Goal: Feedback & Contribution: Submit feedback/report problem

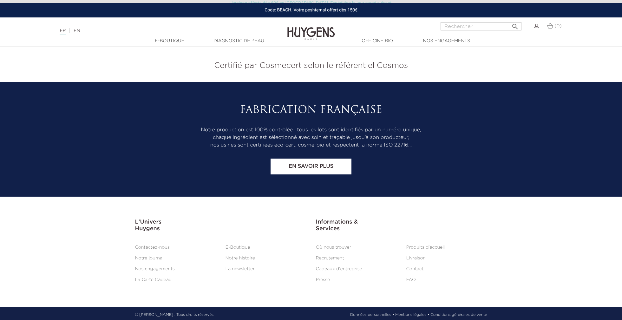
scroll to position [2633, 0]
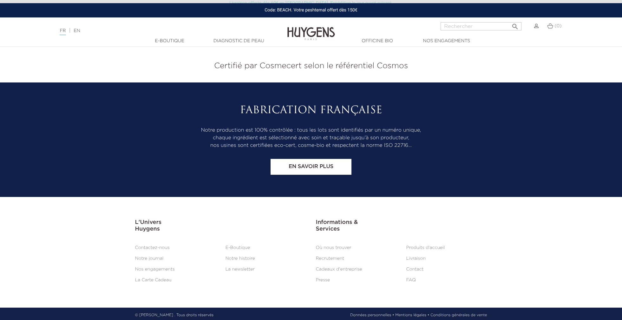
click at [153, 244] on li "Contactez-nous" at bounding box center [175, 248] width 90 height 8
click at [155, 246] on link "Contactez-nous" at bounding box center [152, 248] width 35 height 4
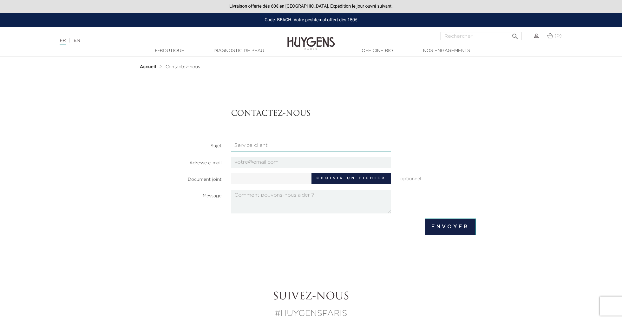
select select "4"
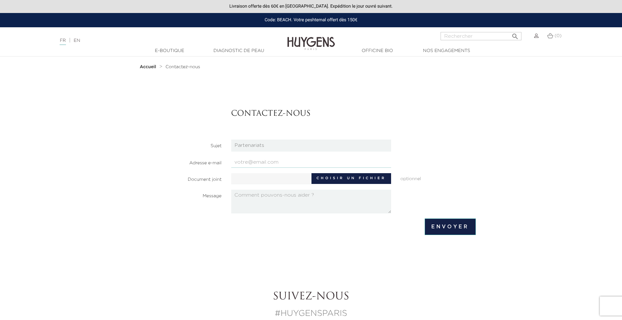
click at [269, 161] on input "email" at bounding box center [311, 162] width 160 height 11
click at [320, 163] on input "jessicabarrecontact@gmail.com" at bounding box center [311, 162] width 160 height 11
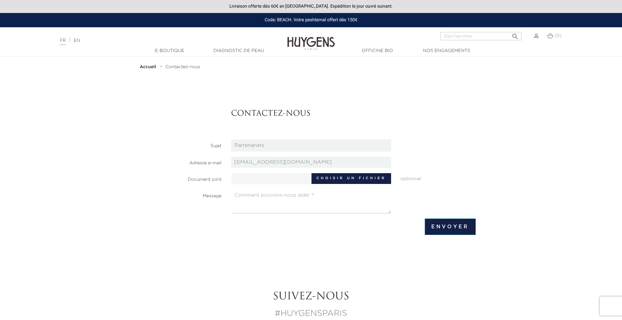
click at [317, 197] on textarea at bounding box center [311, 202] width 160 height 24
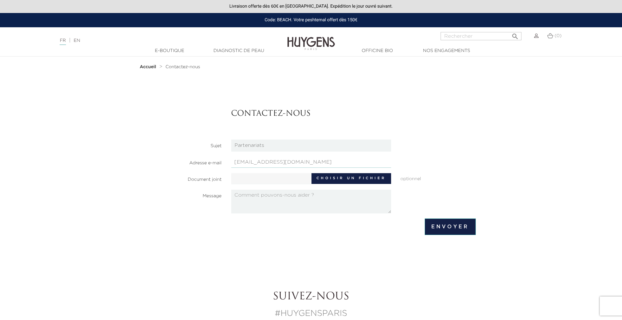
click at [315, 158] on input "jessicabarrecontact@gmail.co" at bounding box center [311, 162] width 160 height 11
click at [315, 162] on input "jessicabarrecontact@gmail.co" at bounding box center [311, 162] width 160 height 11
type input "jessicabarrecontact@gmail.com"
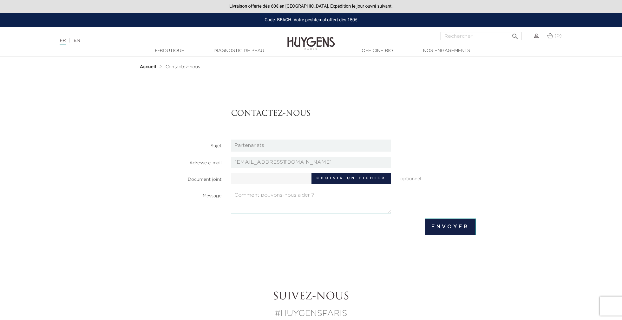
click at [265, 193] on textarea at bounding box center [311, 202] width 160 height 24
paste textarea "Bonjour l’équipe Huygens, Je suis Jessica, créatrice de contenu UGC spécialisée…"
click at [252, 201] on textarea at bounding box center [311, 202] width 160 height 24
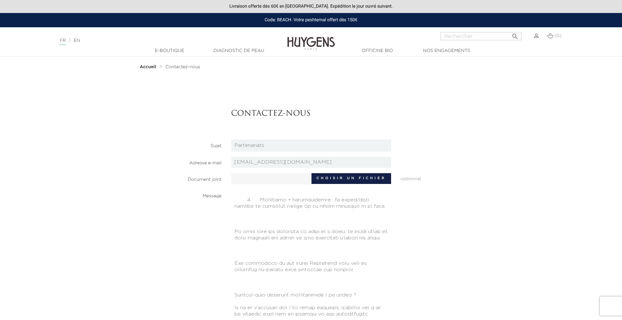
click at [409, 320] on html "Livraison offerte dès 60€ en France. Expédition le jour ouvré suivant. Code: BE…" at bounding box center [311, 160] width 622 height 320
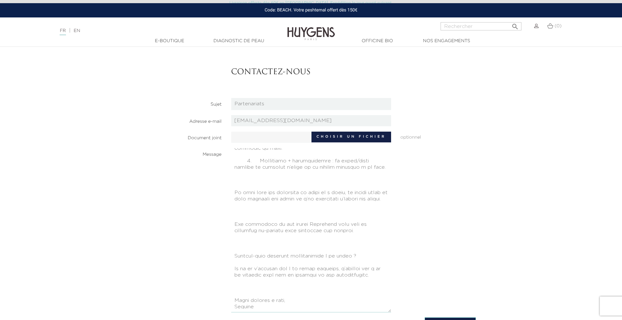
scroll to position [42, 0]
click at [298, 282] on textarea at bounding box center [311, 230] width 160 height 164
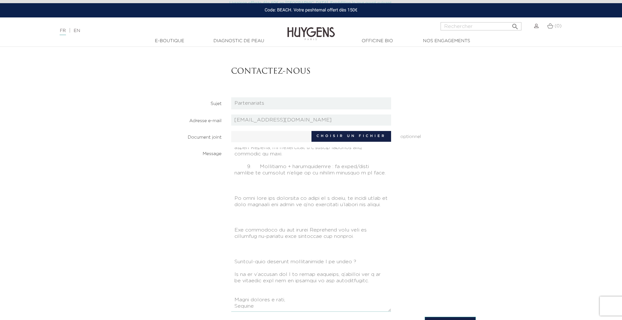
click at [283, 250] on textarea at bounding box center [311, 230] width 160 height 164
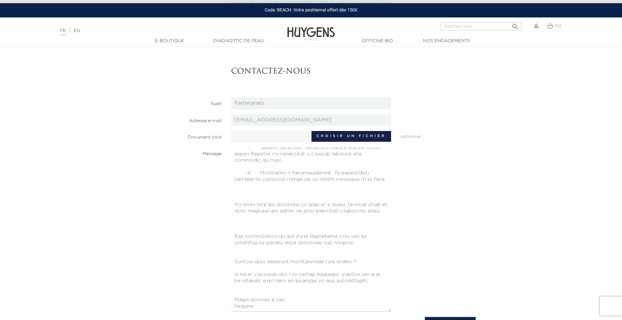
click at [267, 218] on textarea at bounding box center [311, 230] width 160 height 164
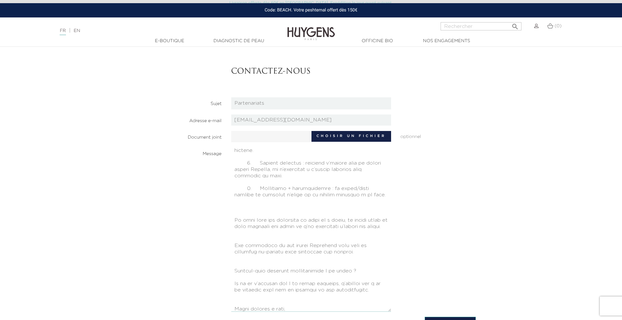
scroll to position [144, 0]
click at [261, 202] on textarea at bounding box center [311, 230] width 160 height 164
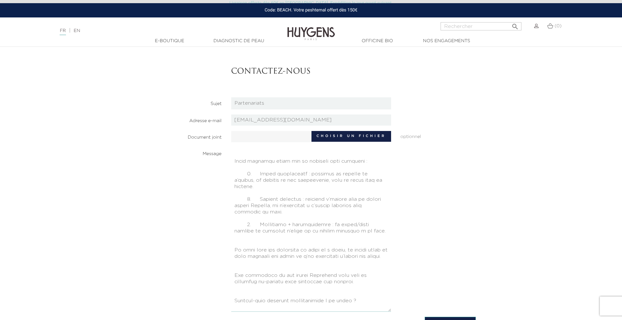
scroll to position [106, 0]
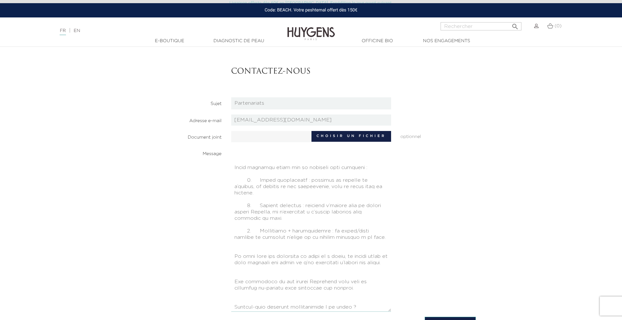
click at [279, 217] on textarea at bounding box center [311, 230] width 160 height 164
click at [270, 193] on textarea at bounding box center [311, 230] width 160 height 164
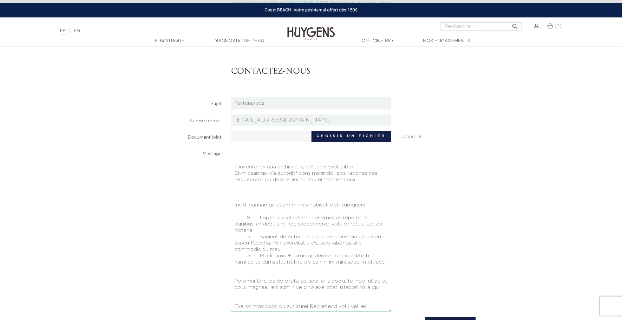
click at [269, 194] on textarea at bounding box center [311, 230] width 160 height 164
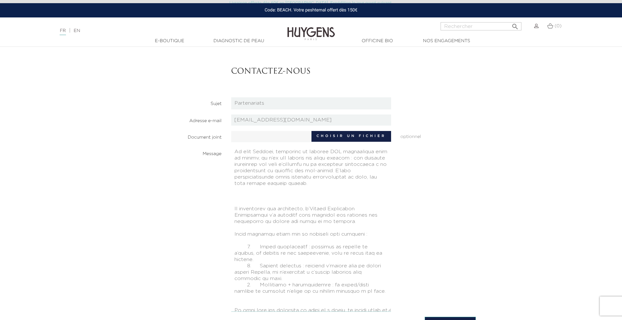
scroll to position [19, 0]
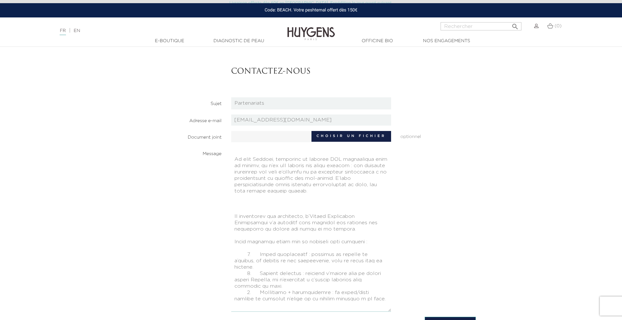
click at [267, 203] on textarea at bounding box center [311, 230] width 160 height 164
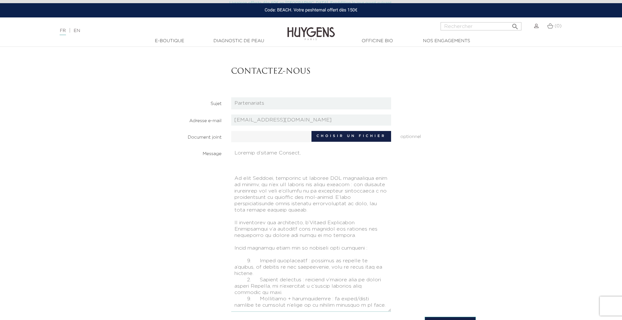
scroll to position [0, 0]
click at [269, 170] on textarea at bounding box center [311, 230] width 160 height 164
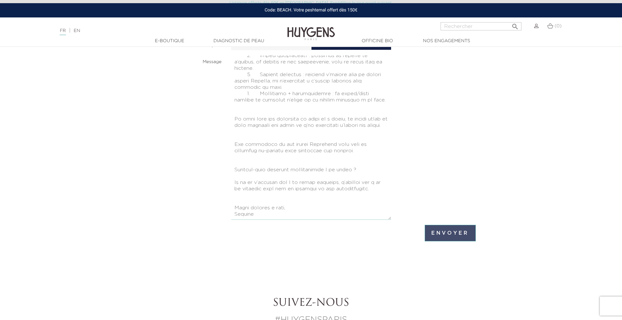
scroll to position [136, 0]
type textarea "Bonjour l’équipe Huygens, Je suis Jessica, créatrice de contenu UGC spécialisée…"
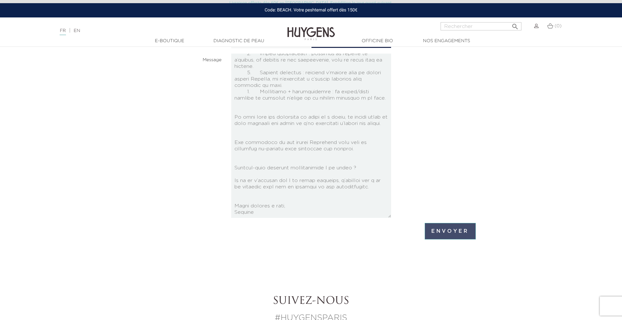
click at [443, 237] on input "Envoyer" at bounding box center [450, 231] width 51 height 17
